Goal: Obtain resource: Obtain resource

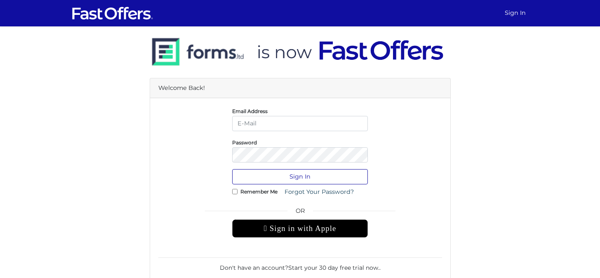
type input "[EMAIL_ADDRESS][DOMAIN_NAME]"
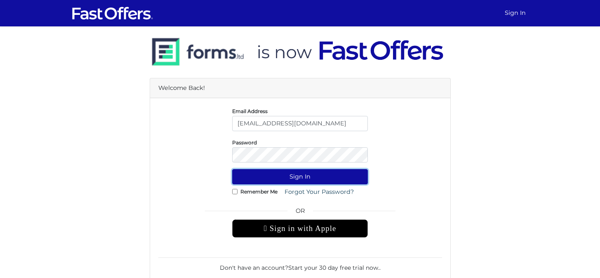
click at [311, 177] on button "Sign In" at bounding box center [300, 176] width 136 height 15
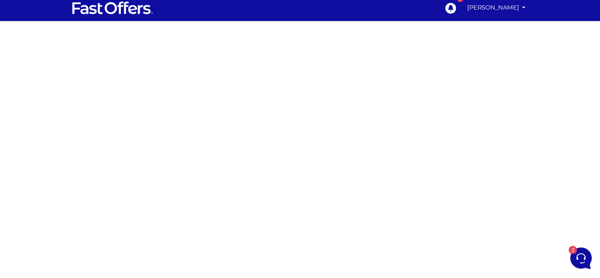
scroll to position [13, 0]
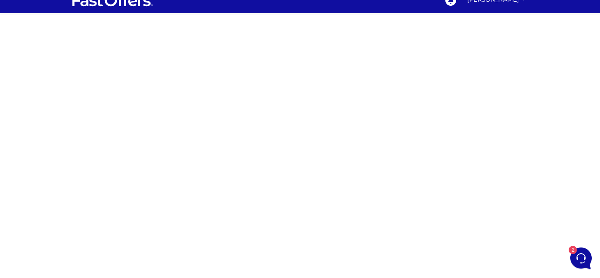
click at [488, 203] on div at bounding box center [300, 219] width 600 height 412
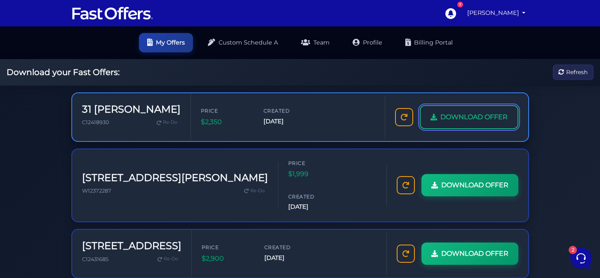
click at [448, 123] on link "DOWNLOAD OFFER" at bounding box center [469, 117] width 99 height 24
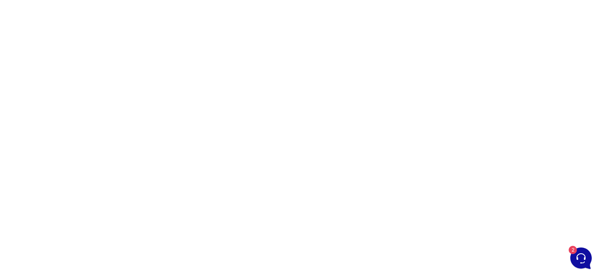
scroll to position [93, 0]
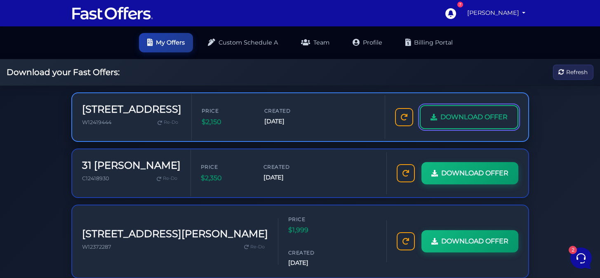
click at [481, 115] on span "DOWNLOAD OFFER" at bounding box center [474, 117] width 67 height 11
